Goal: Book appointment/travel/reservation

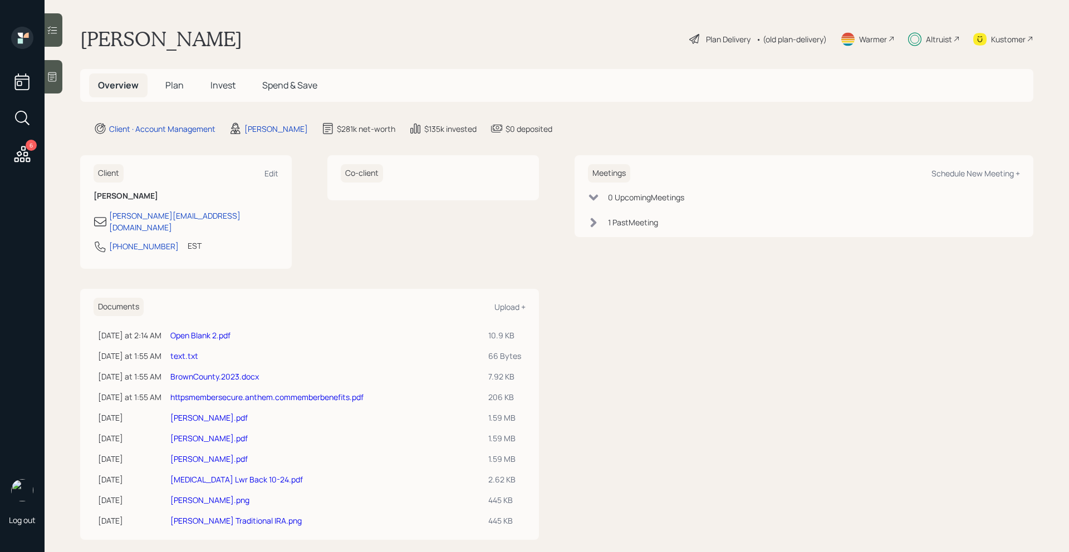
click at [718, 33] on div "Plan Delivery" at bounding box center [728, 39] width 45 height 12
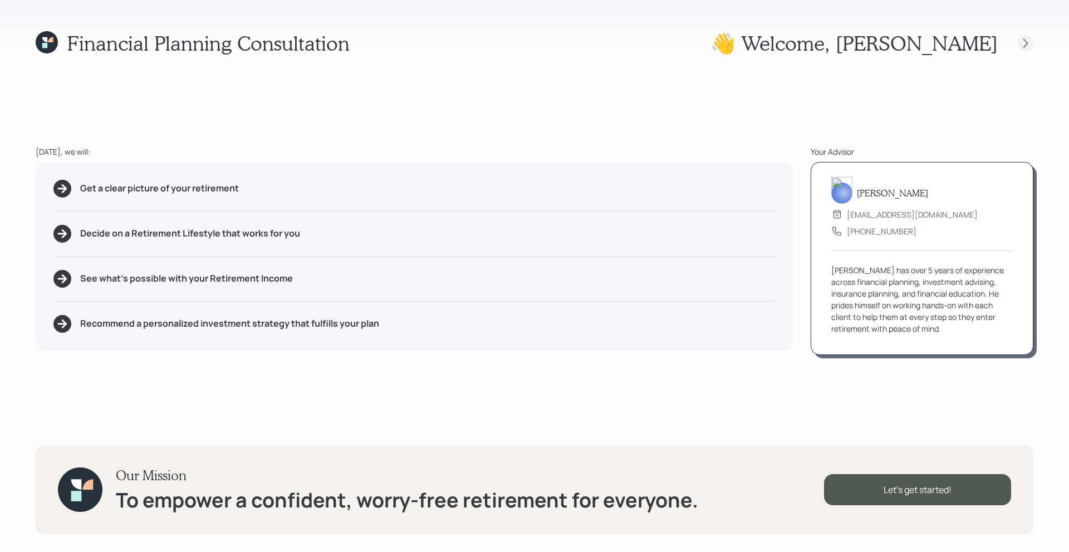
click at [1019, 45] on div at bounding box center [1026, 44] width 16 height 16
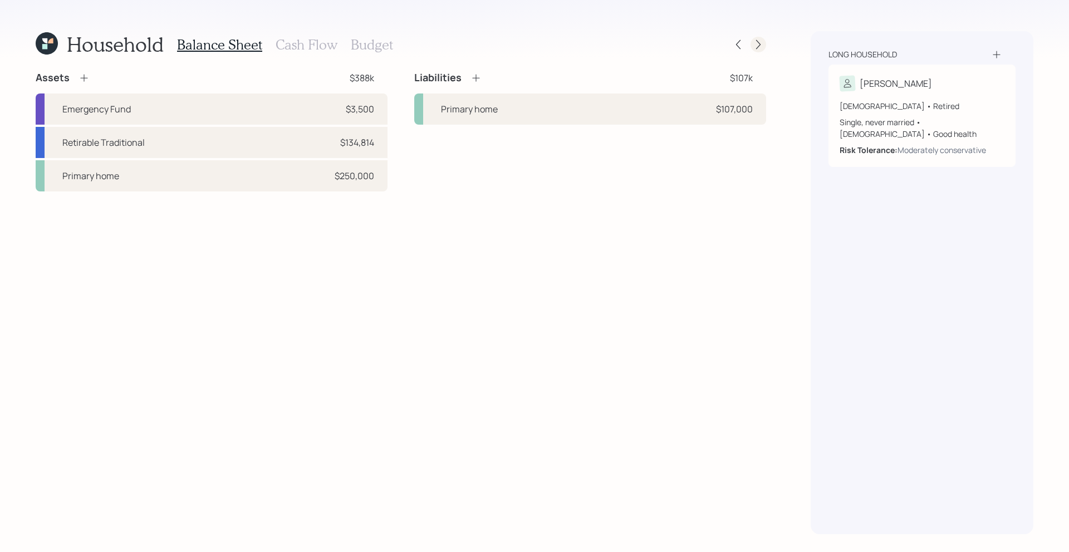
click at [755, 47] on icon at bounding box center [758, 44] width 11 height 11
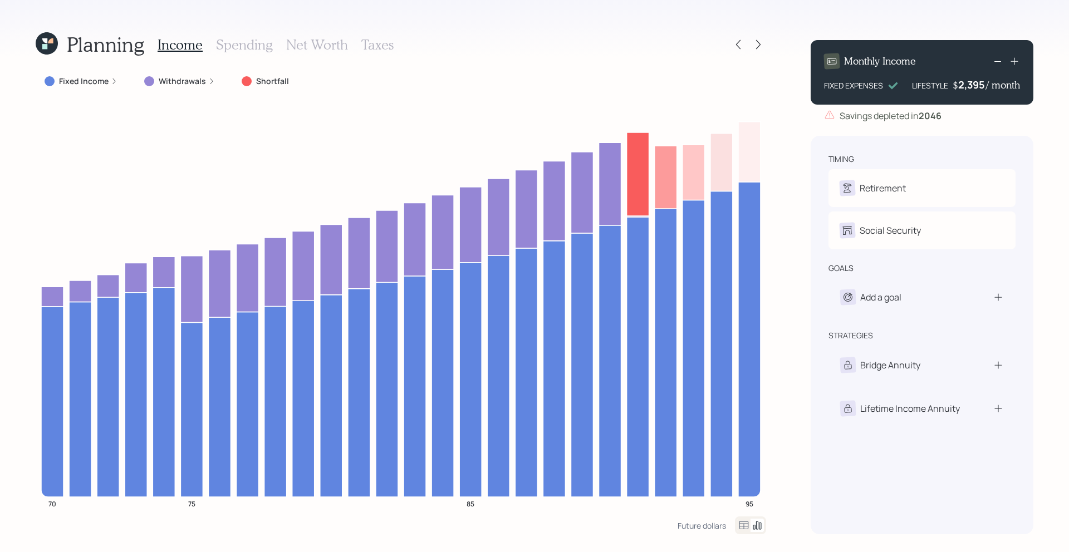
click at [53, 38] on icon at bounding box center [47, 43] width 22 height 22
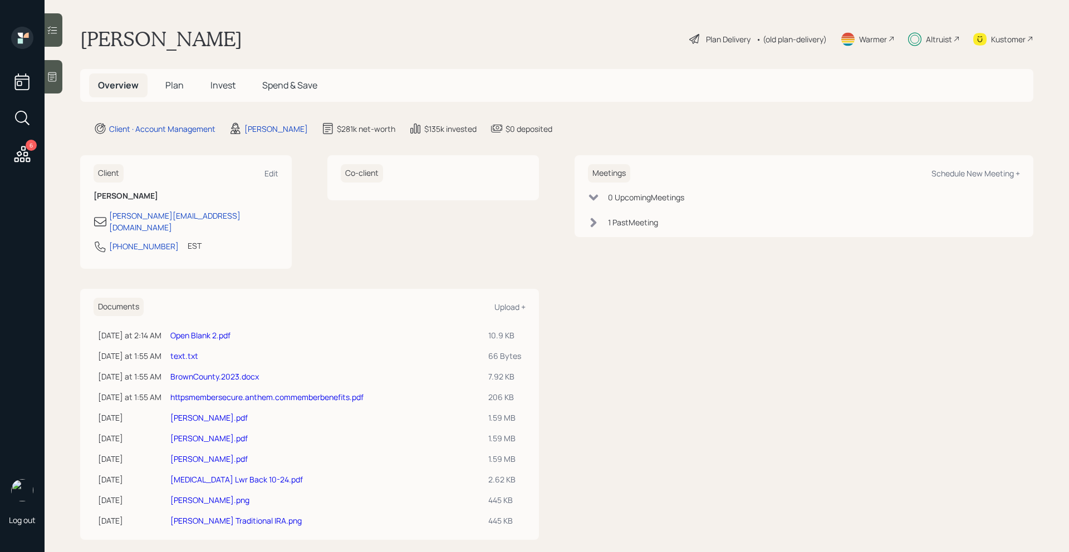
click at [174, 91] on span "Plan" at bounding box center [174, 85] width 18 height 12
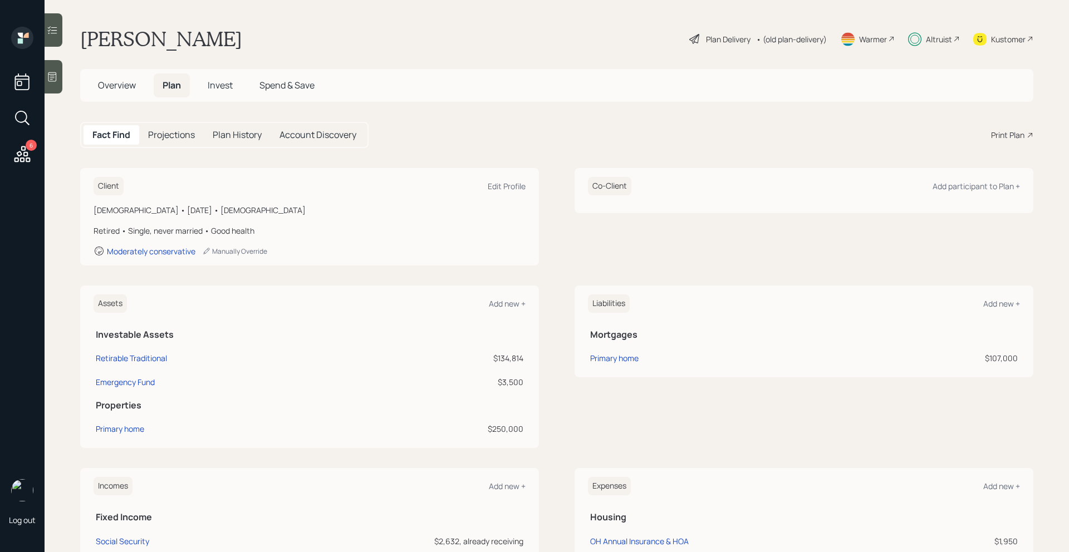
click at [111, 84] on span "Overview" at bounding box center [117, 85] width 38 height 12
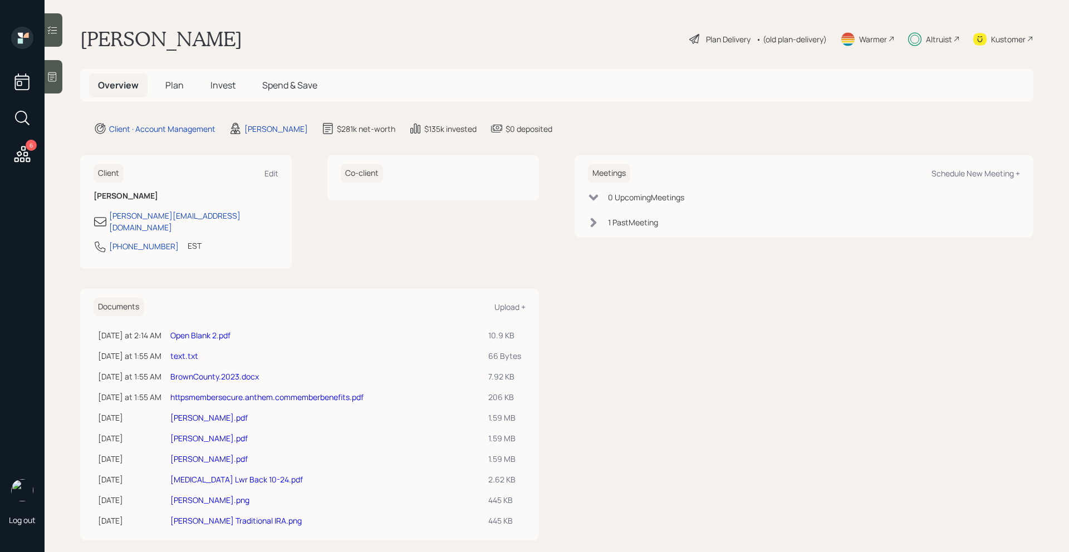
click at [168, 85] on span "Plan" at bounding box center [174, 85] width 18 height 12
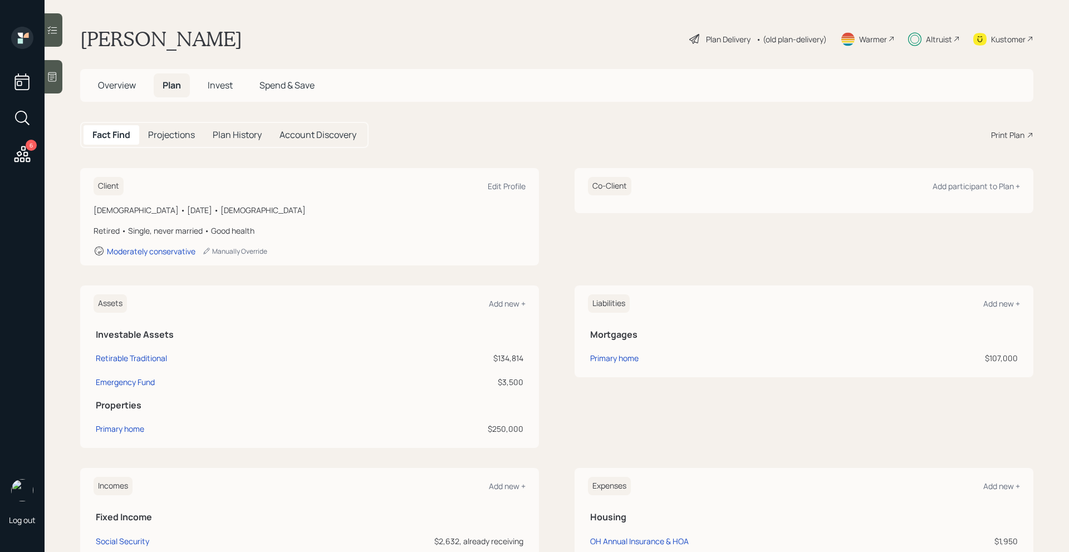
click at [697, 42] on icon at bounding box center [694, 38] width 13 height 13
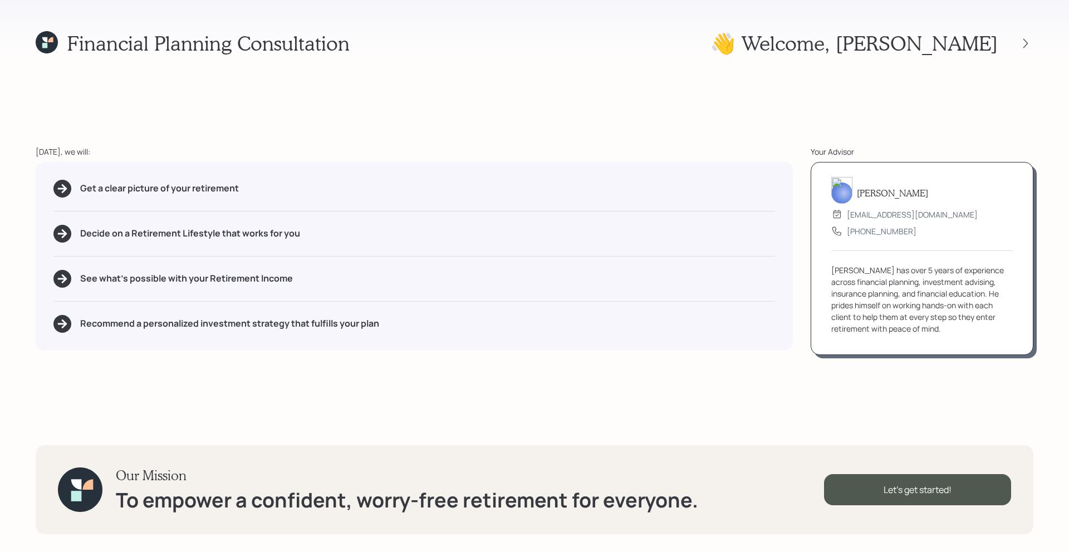
click at [1021, 51] on div "👋 Welcome , [PERSON_NAME]" at bounding box center [871, 43] width 323 height 24
click at [1026, 46] on icon at bounding box center [1025, 43] width 11 height 11
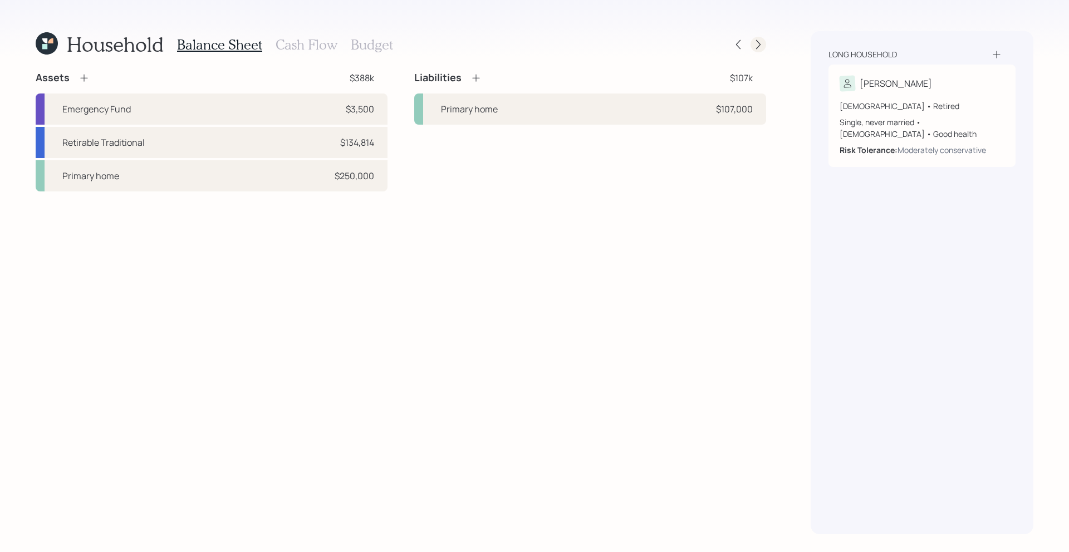
click at [758, 50] on icon at bounding box center [758, 44] width 11 height 11
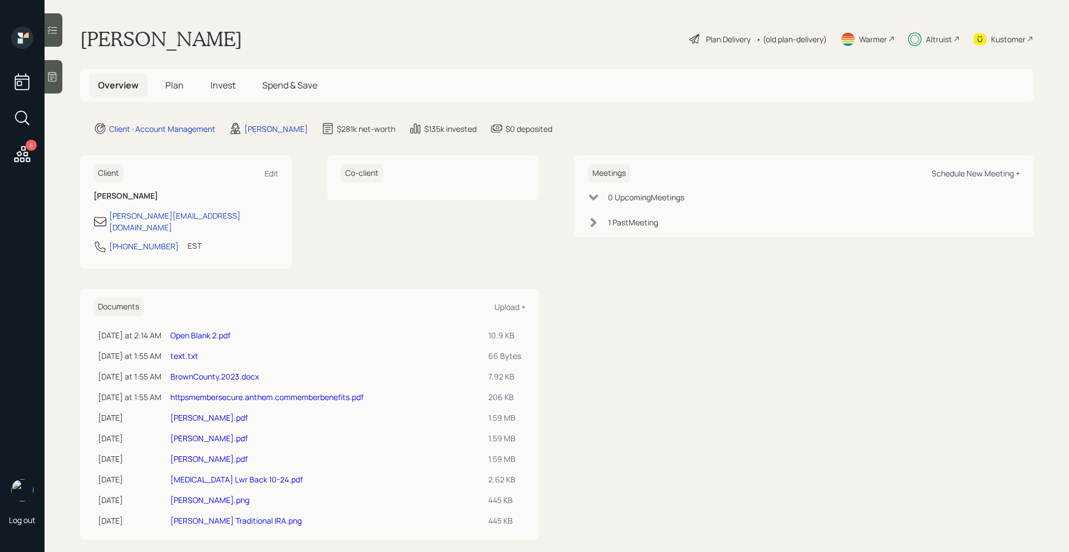
click at [965, 174] on div "Schedule New Meeting +" at bounding box center [975, 173] width 89 height 11
select select "bffa7908-1b2a-4c79-9bb6-f0ec9aed22d3"
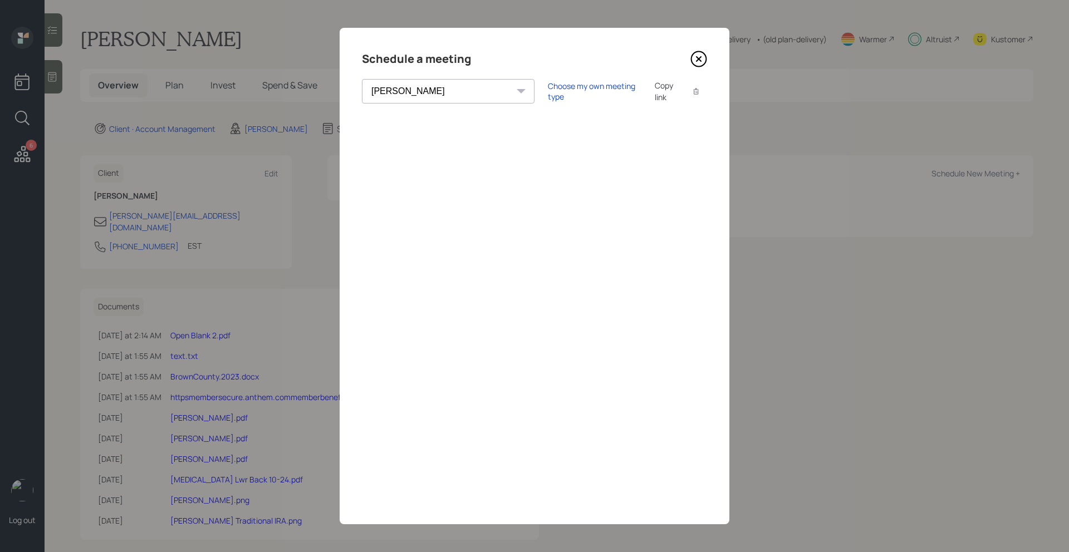
click at [700, 57] on icon at bounding box center [698, 59] width 4 height 4
